Goal: Check status: Check status

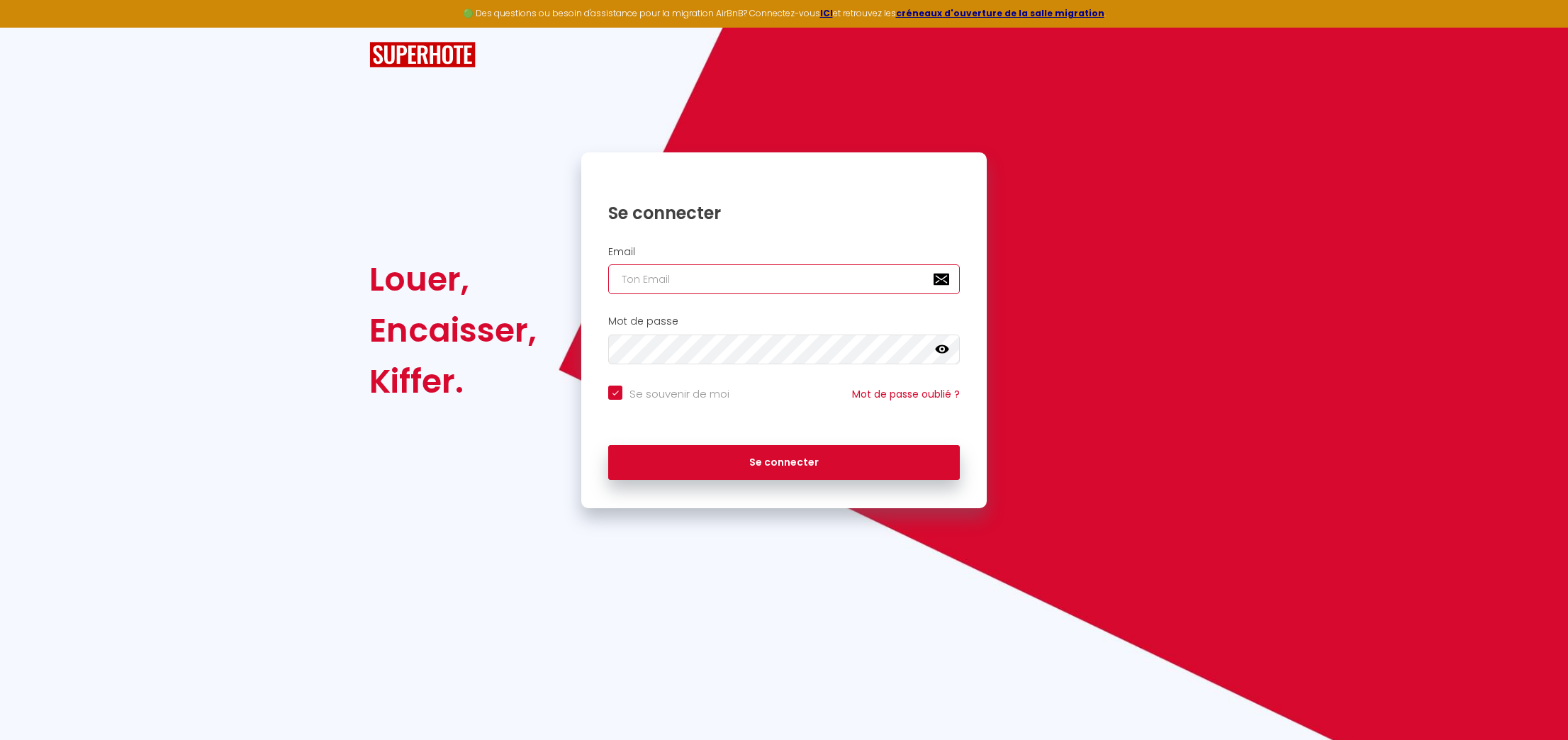
type input "cindy@galaorganisation.com"
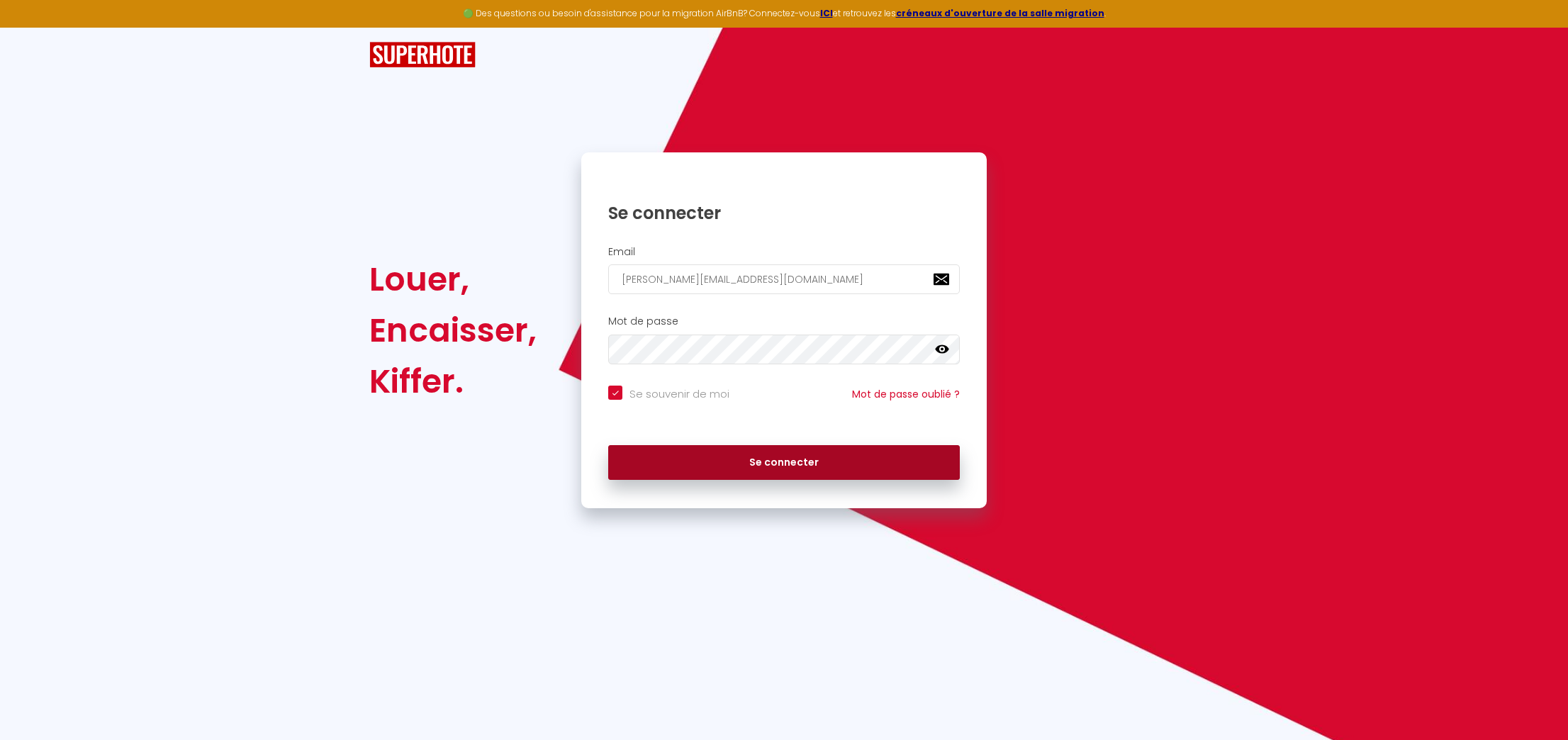
click at [801, 456] on button "Se connecter" at bounding box center [784, 463] width 351 height 35
checkbox input "true"
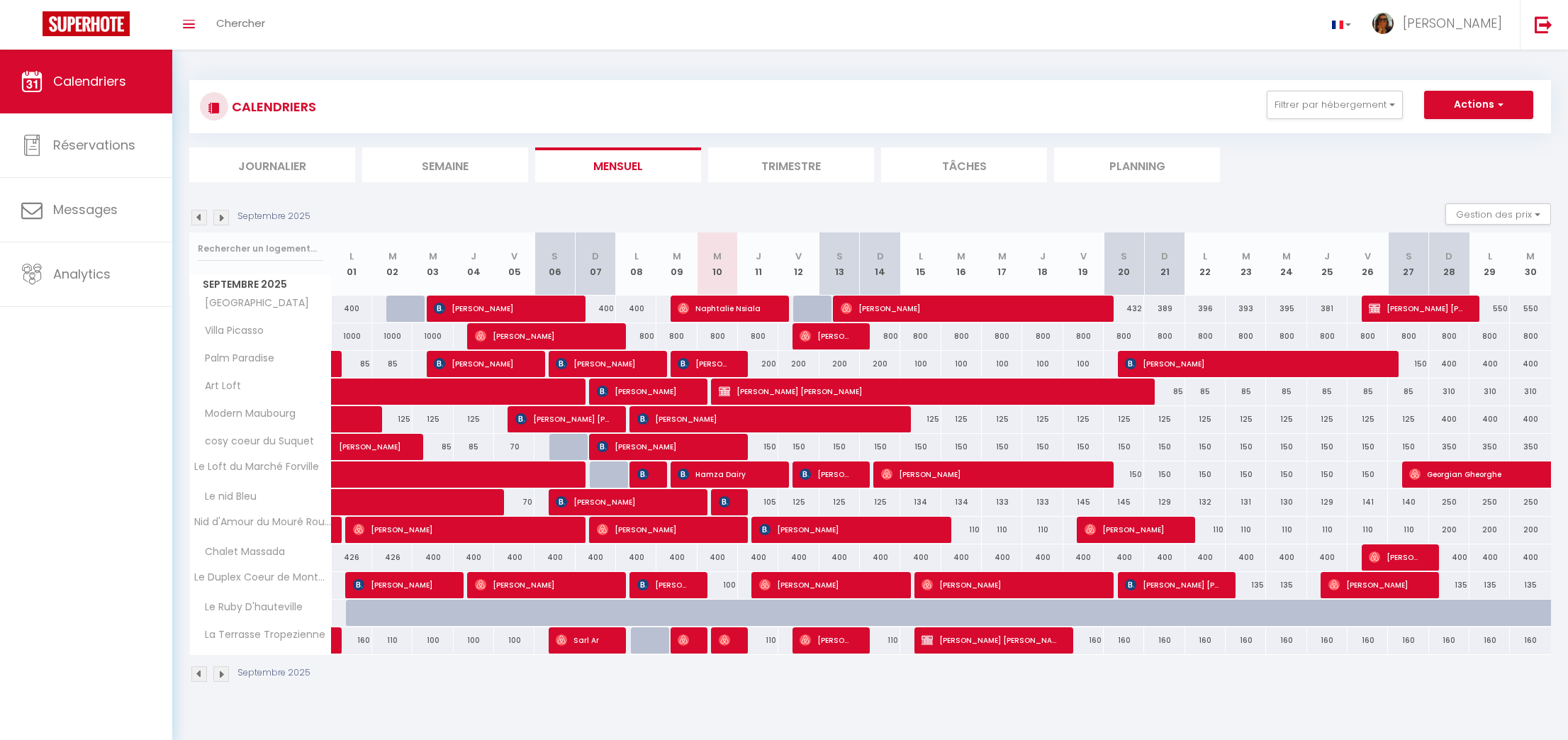
click at [202, 219] on img at bounding box center [199, 217] width 16 height 16
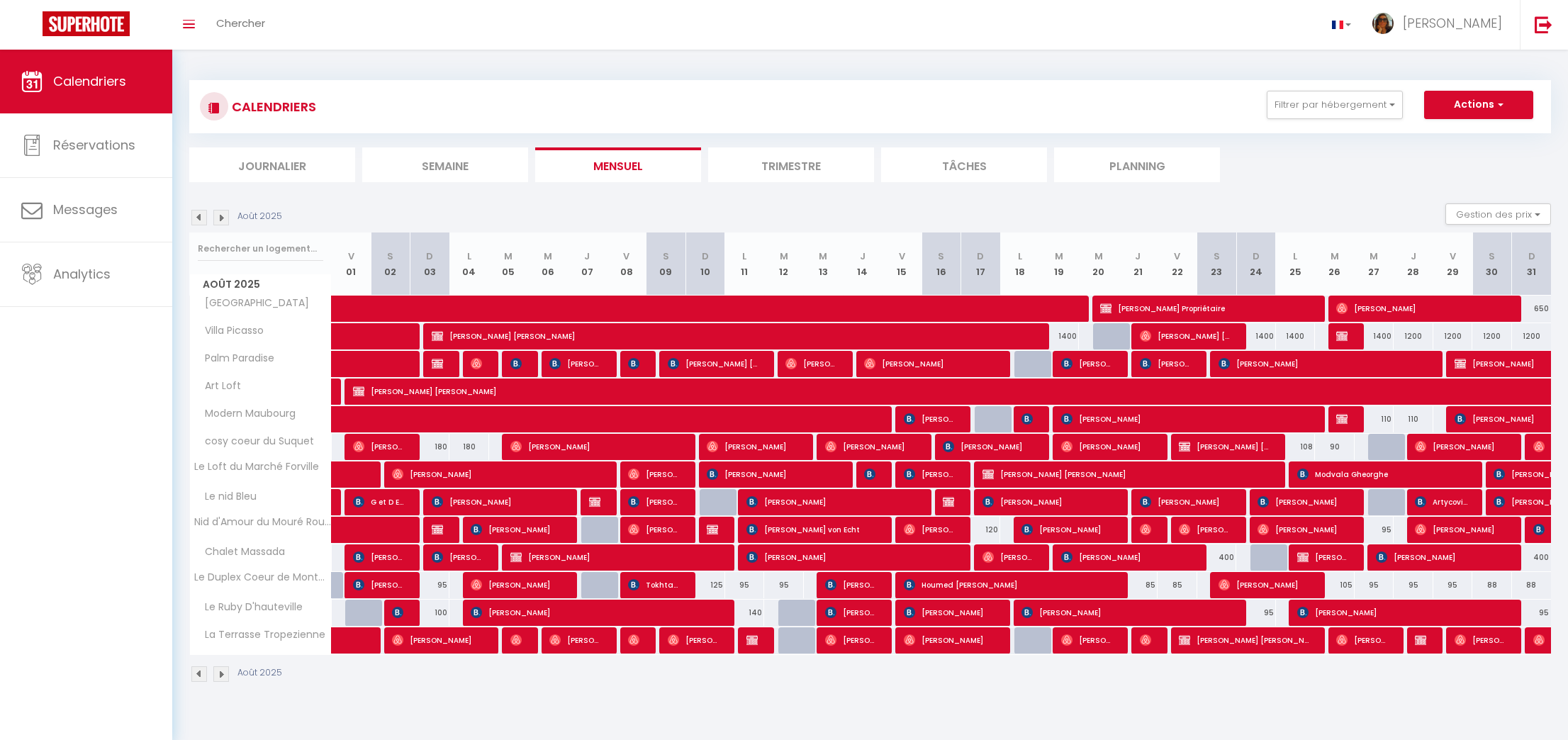
click at [201, 219] on img at bounding box center [199, 217] width 16 height 16
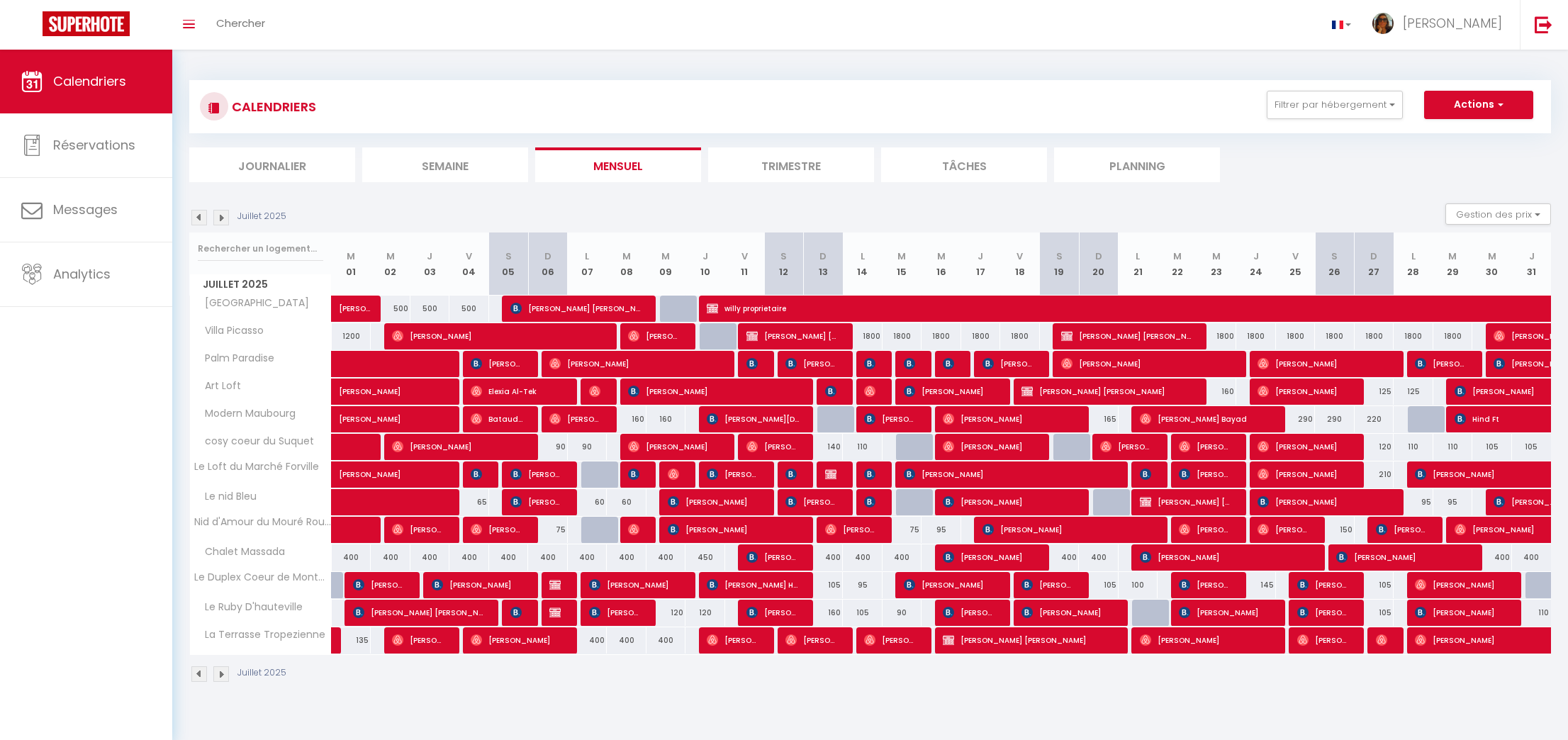
click at [221, 214] on img at bounding box center [221, 217] width 16 height 16
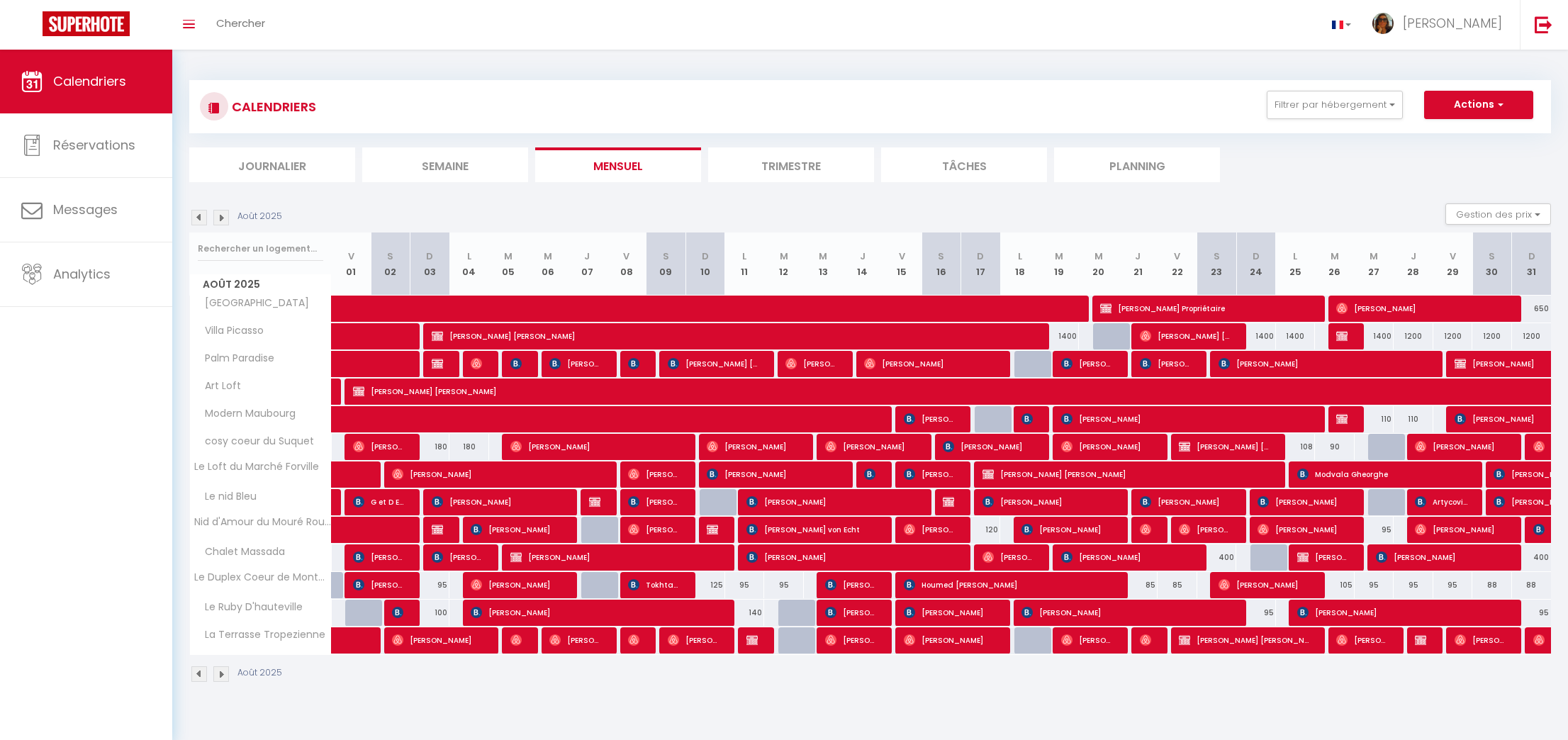
scroll to position [3, 0]
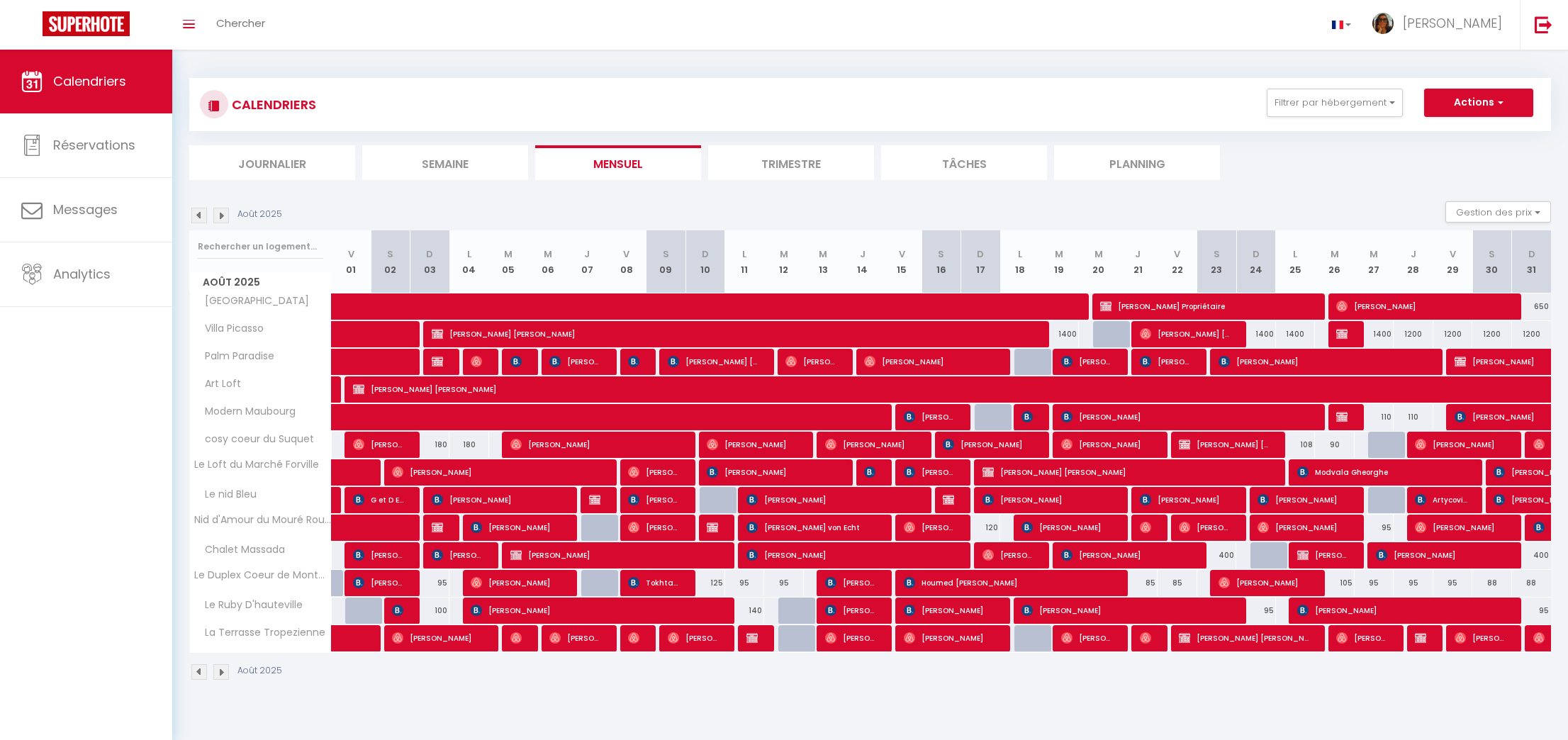
click at [222, 217] on img at bounding box center [221, 215] width 16 height 16
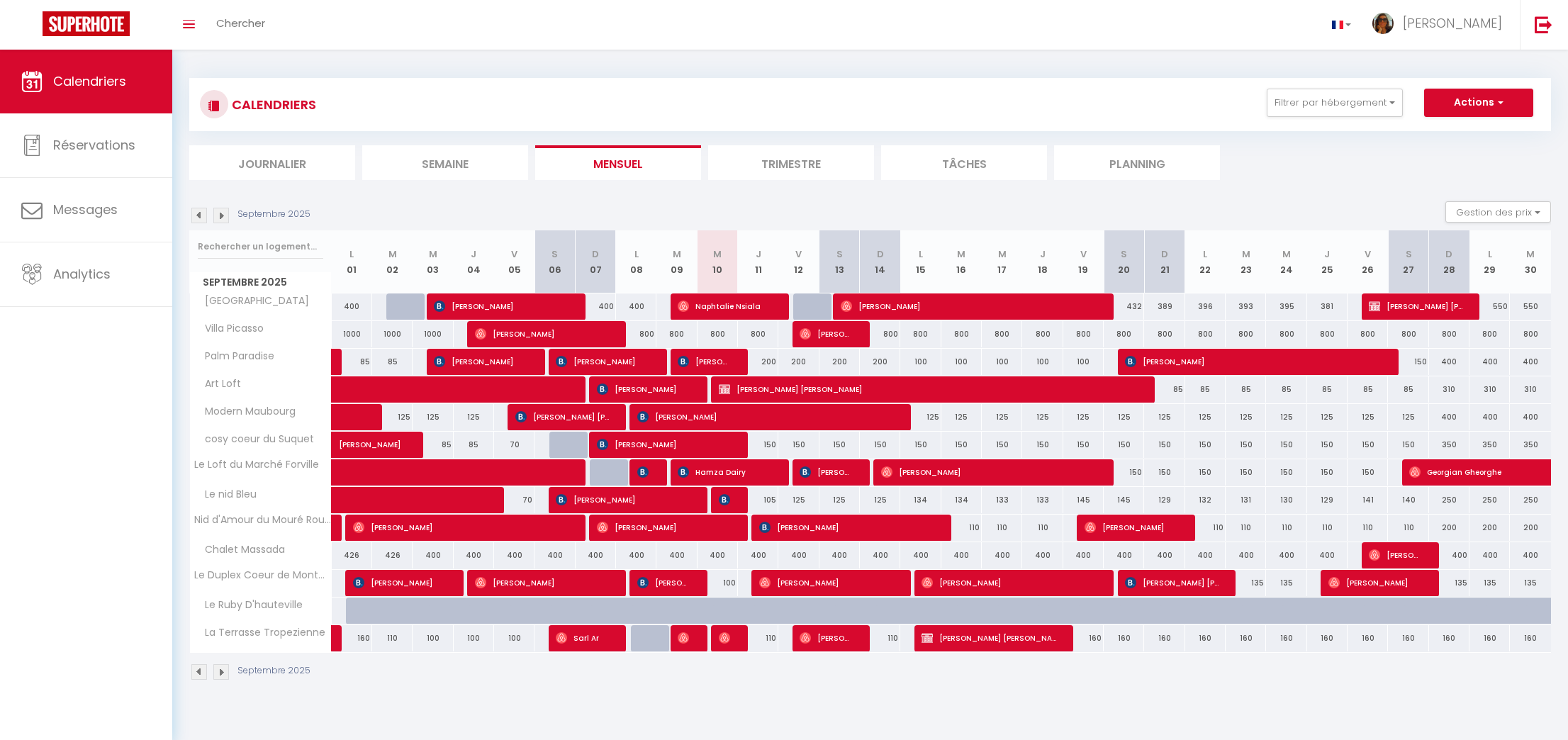
click at [684, 637] on img at bounding box center [682, 637] width 11 height 11
select select "OK"
select select "0"
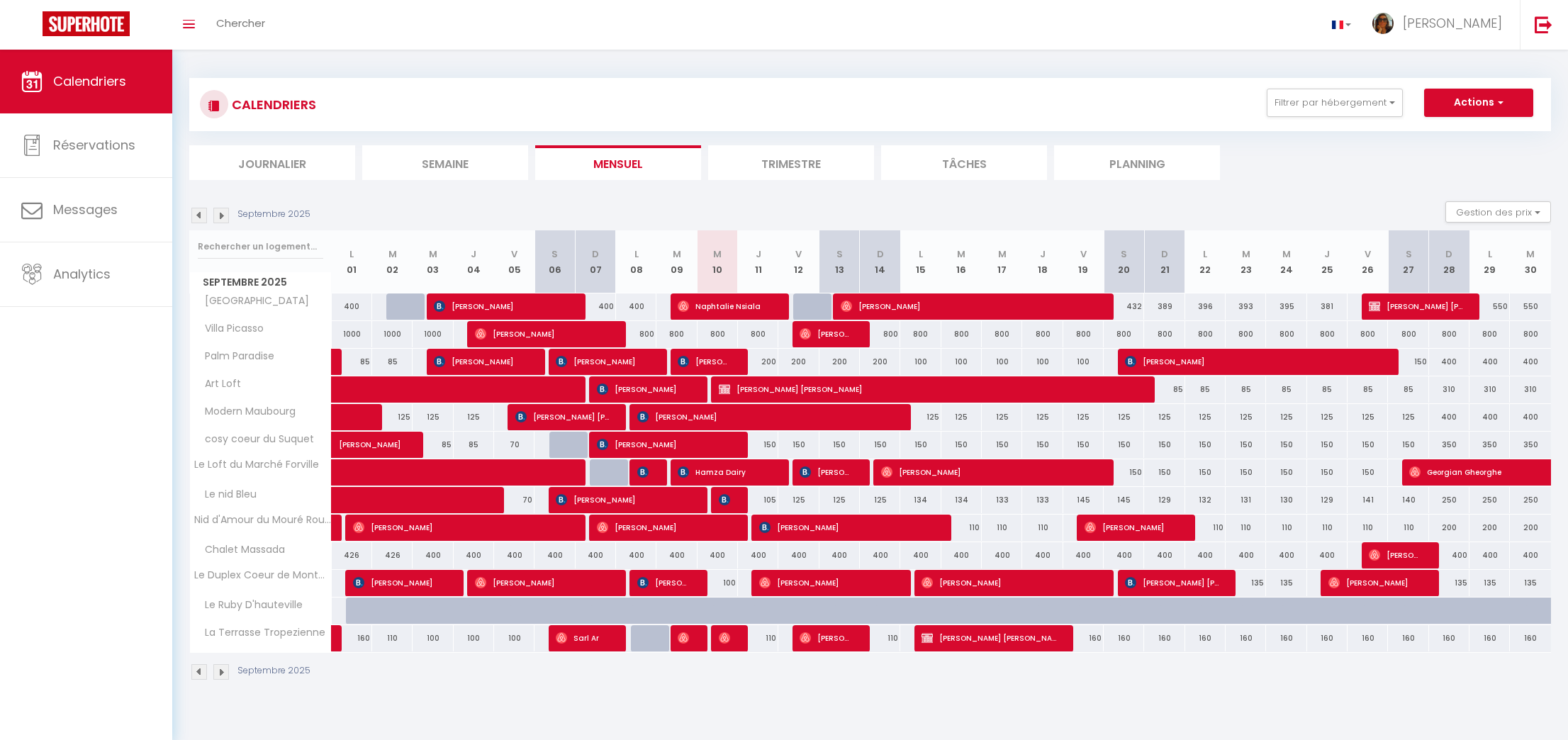
select select "1"
select select
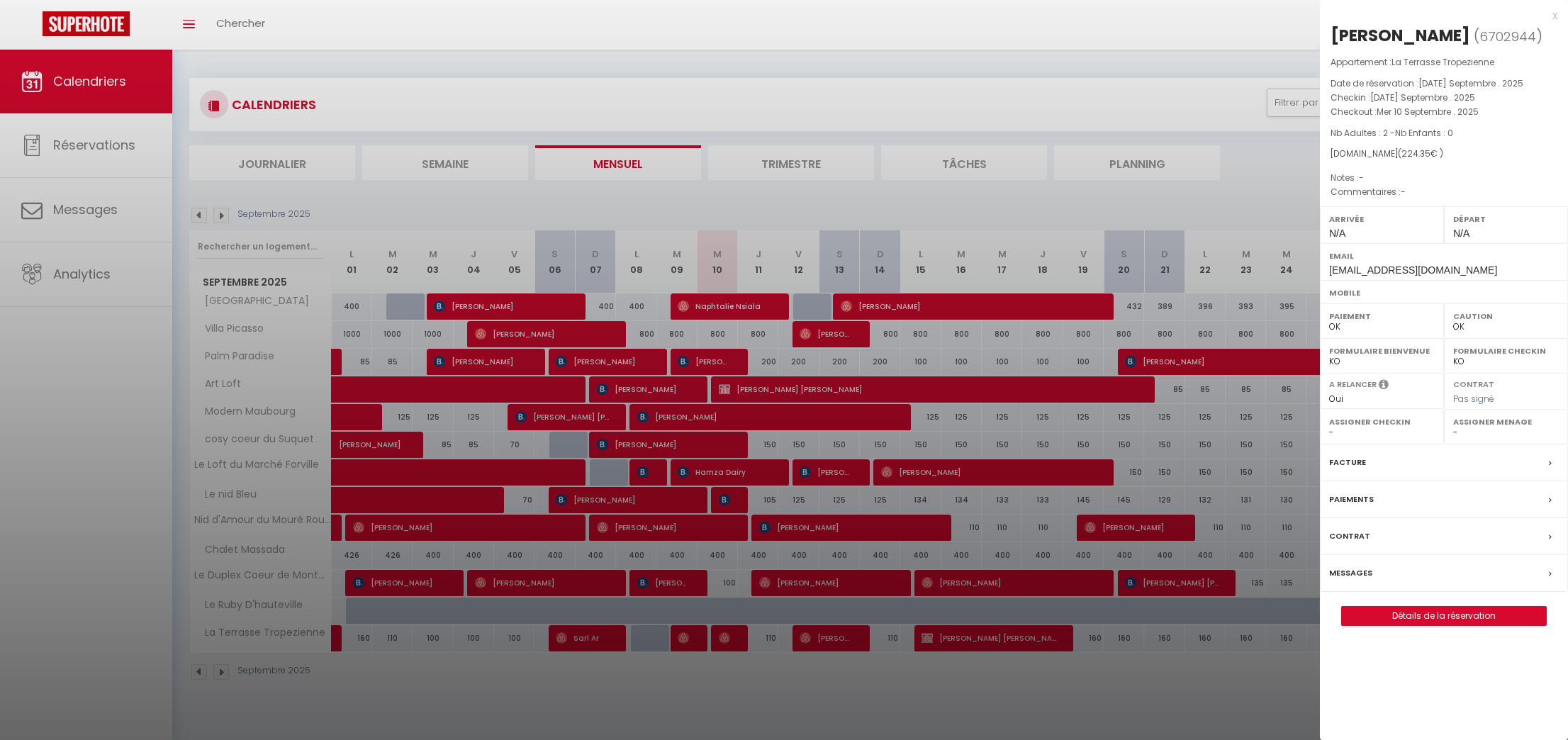
click at [715, 637] on div at bounding box center [784, 370] width 1568 height 740
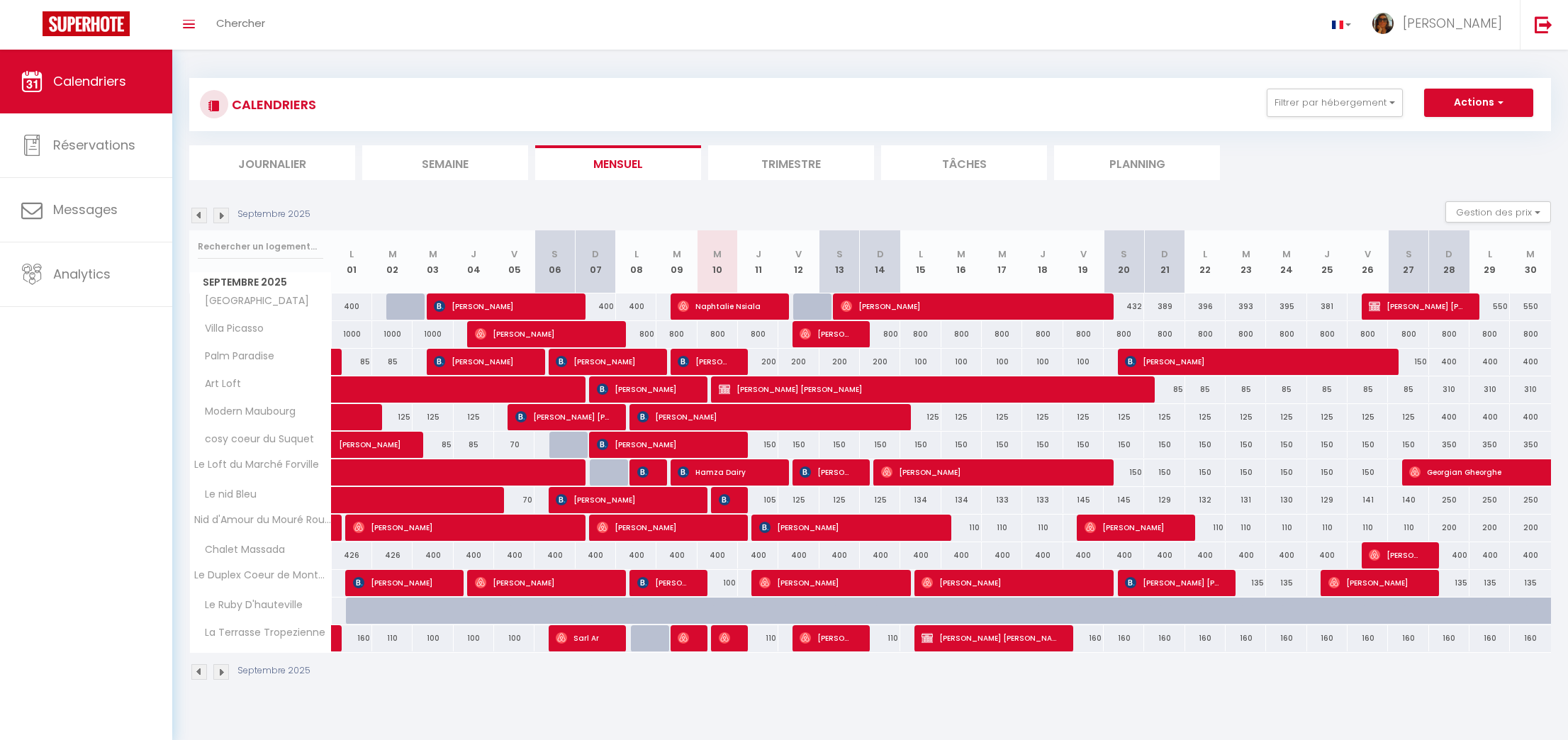
click at [715, 637] on div at bounding box center [731, 639] width 40 height 27
click at [721, 639] on img at bounding box center [724, 637] width 11 height 11
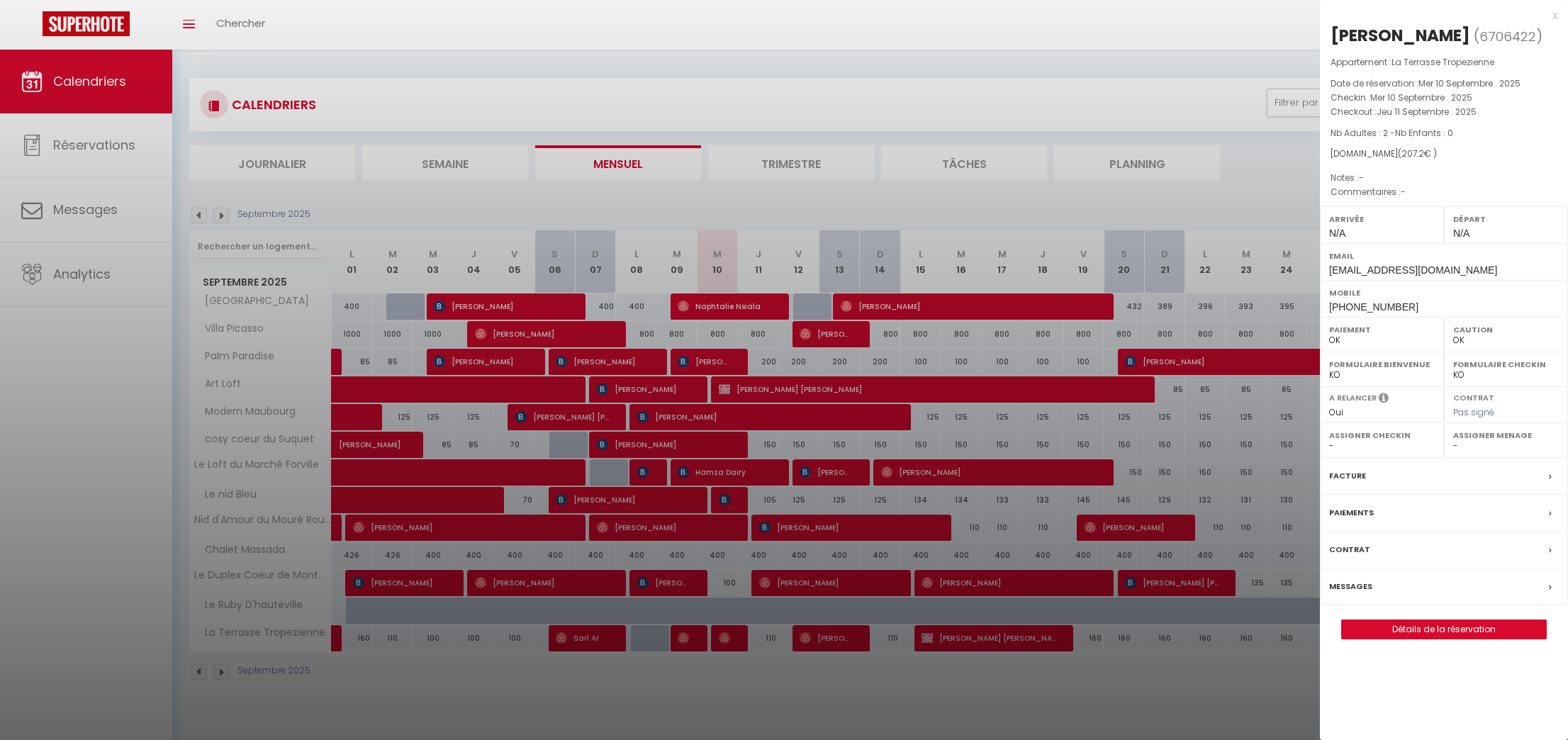
click at [745, 674] on div at bounding box center [784, 370] width 1568 height 740
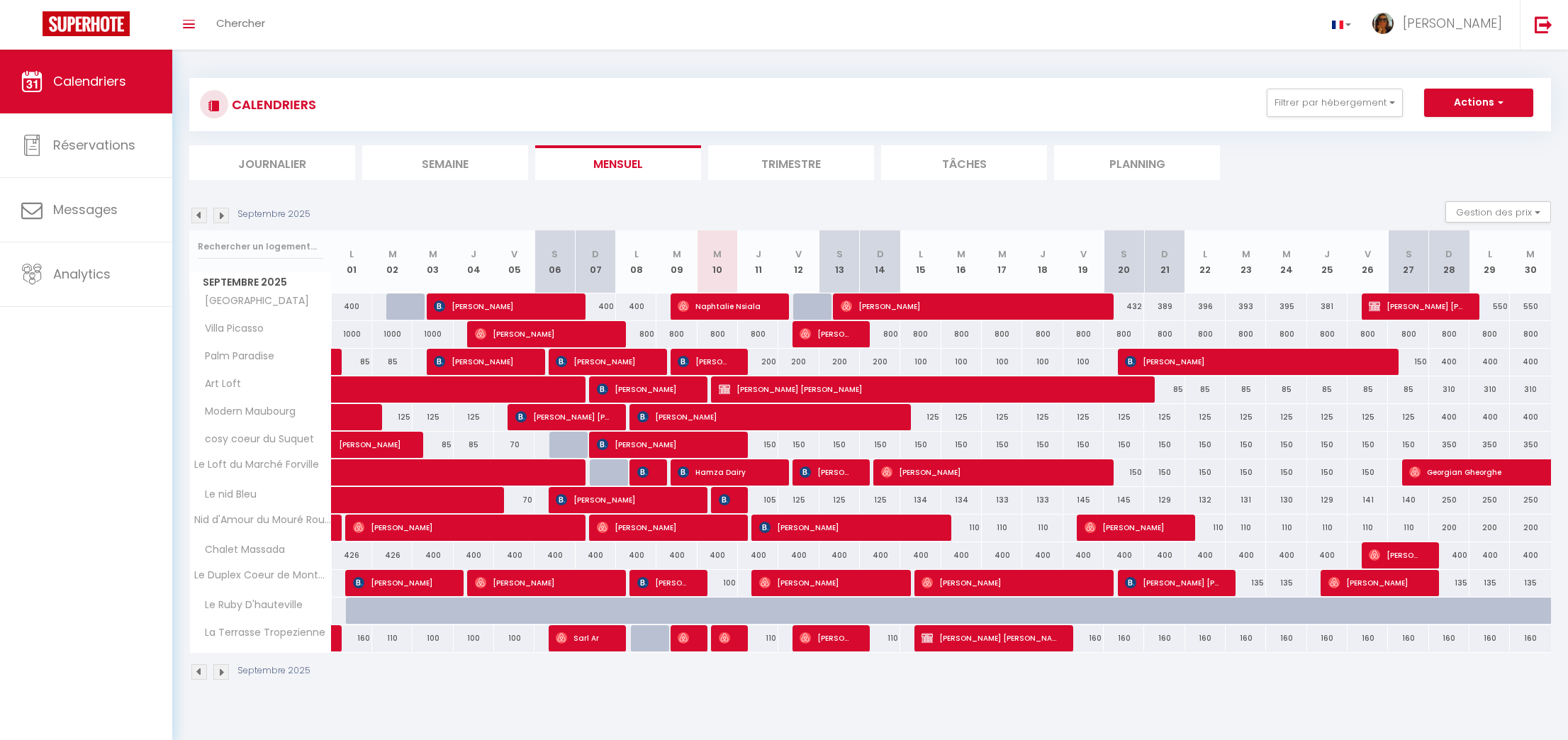
click at [815, 630] on span "Anthony Falletta" at bounding box center [827, 638] width 54 height 27
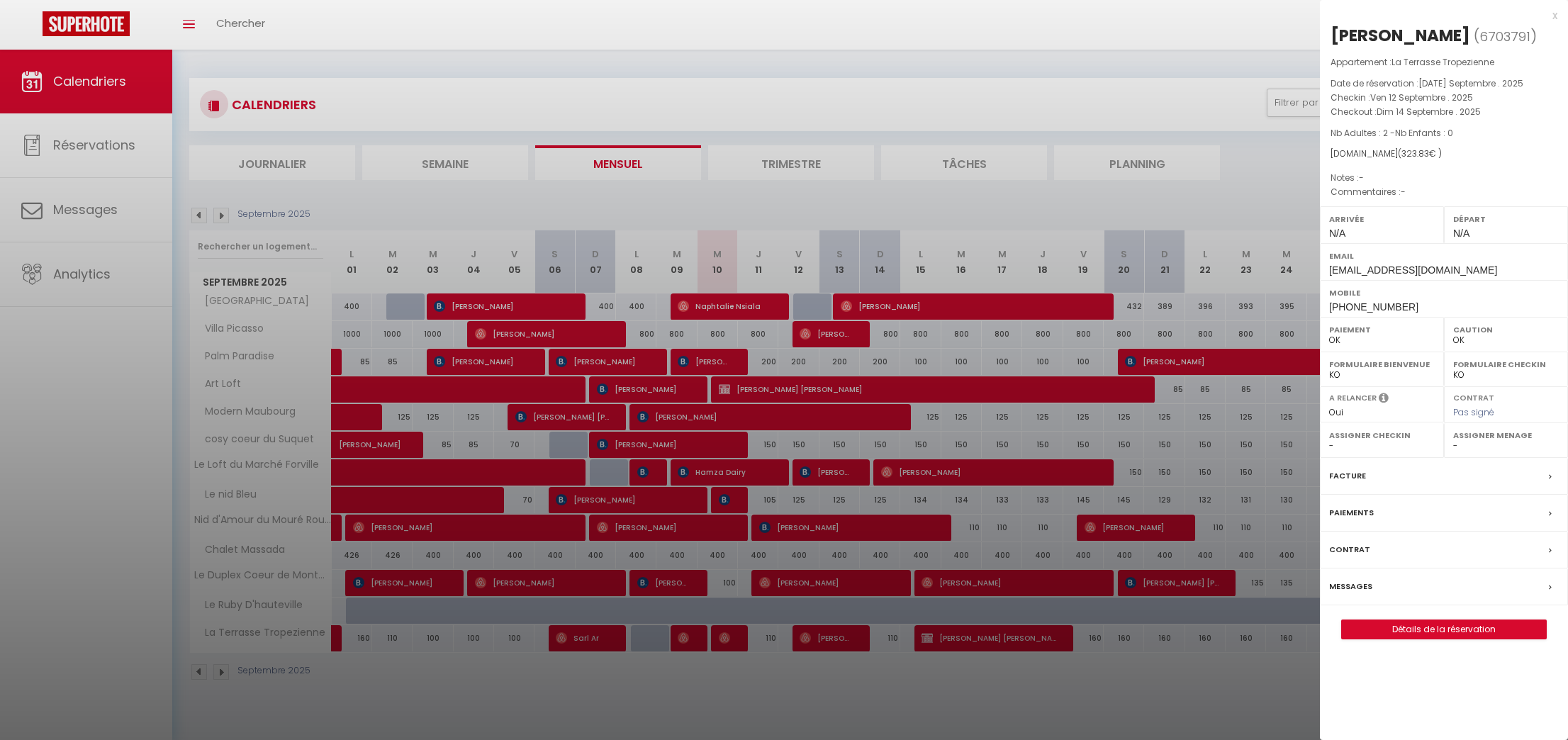
click at [801, 675] on div at bounding box center [784, 370] width 1568 height 740
